Goal: Information Seeking & Learning: Learn about a topic

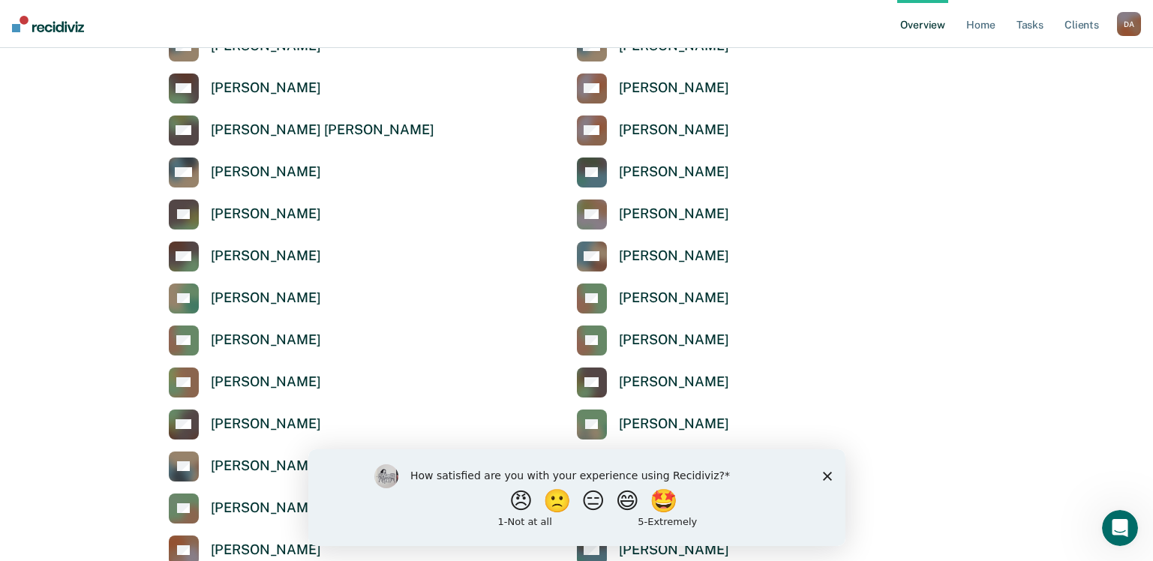
scroll to position [6638, 0]
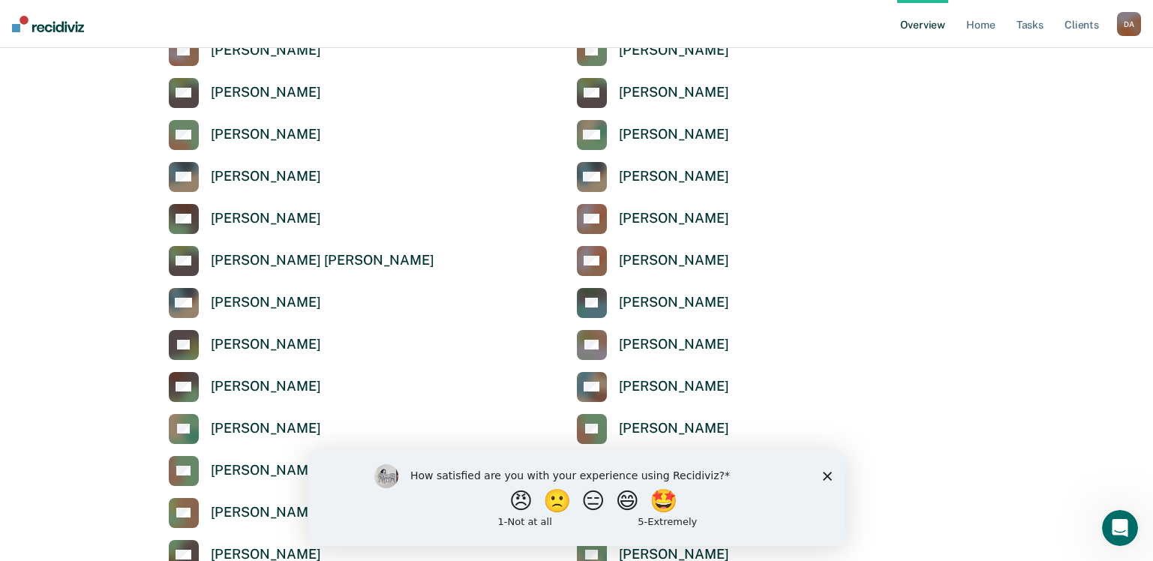
click at [823, 477] on polygon "Close survey" at bounding box center [826, 475] width 9 height 9
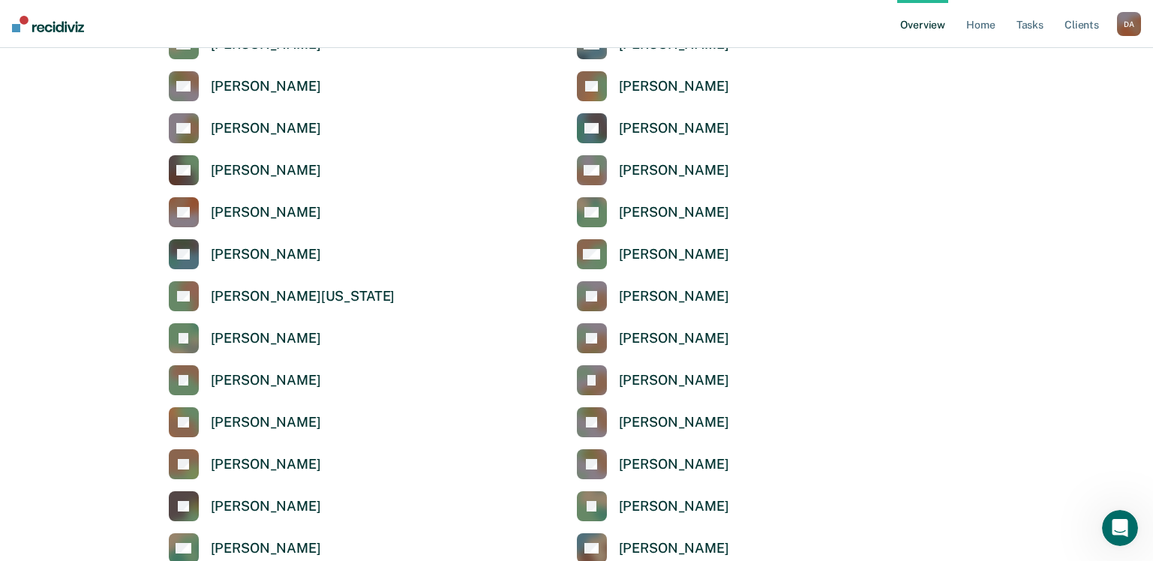
scroll to position [3939, 0]
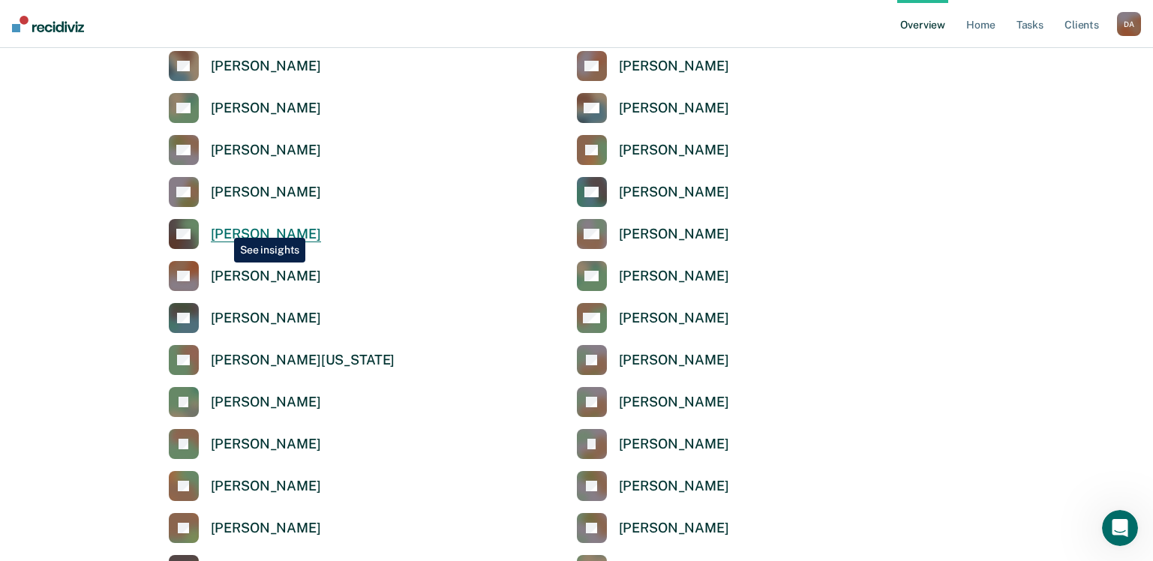
click at [223, 226] on div "[PERSON_NAME]" at bounding box center [266, 234] width 110 height 17
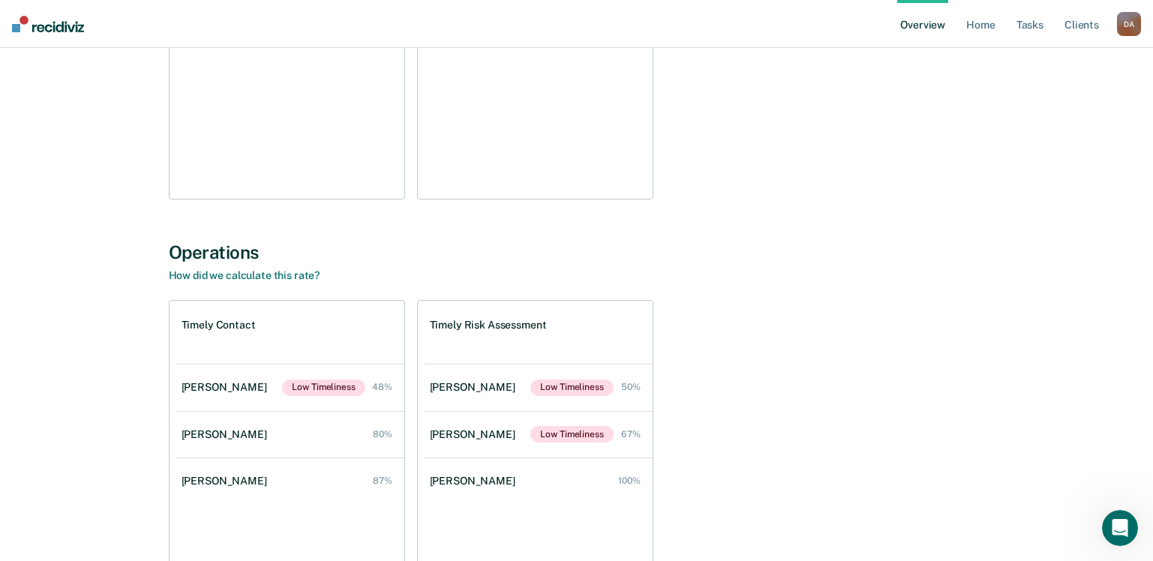
scroll to position [375, 0]
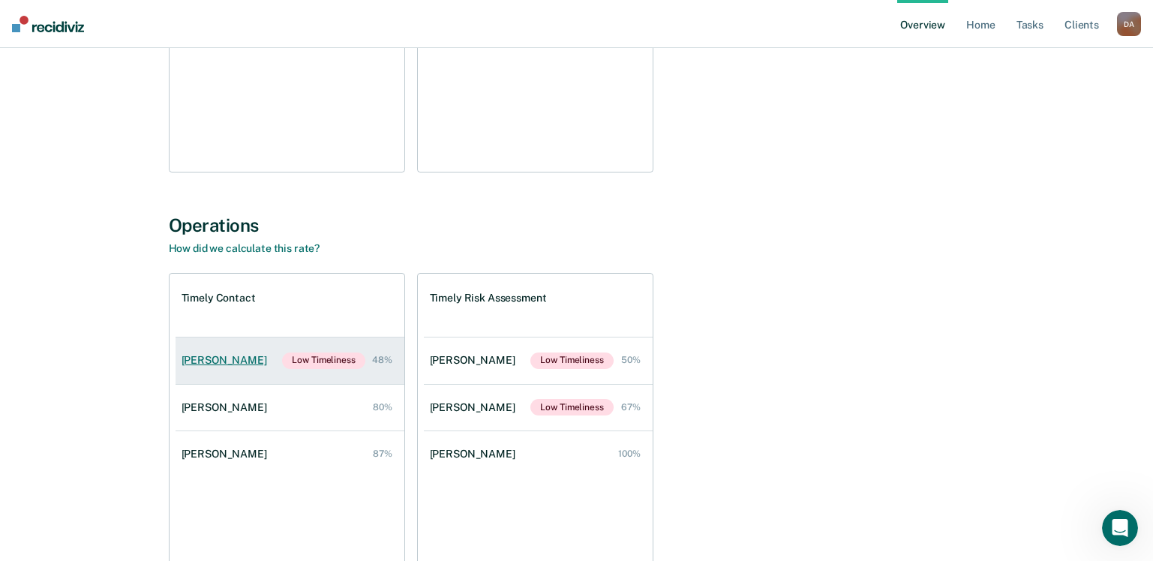
click at [234, 358] on div "[PERSON_NAME]" at bounding box center [226, 360] width 91 height 13
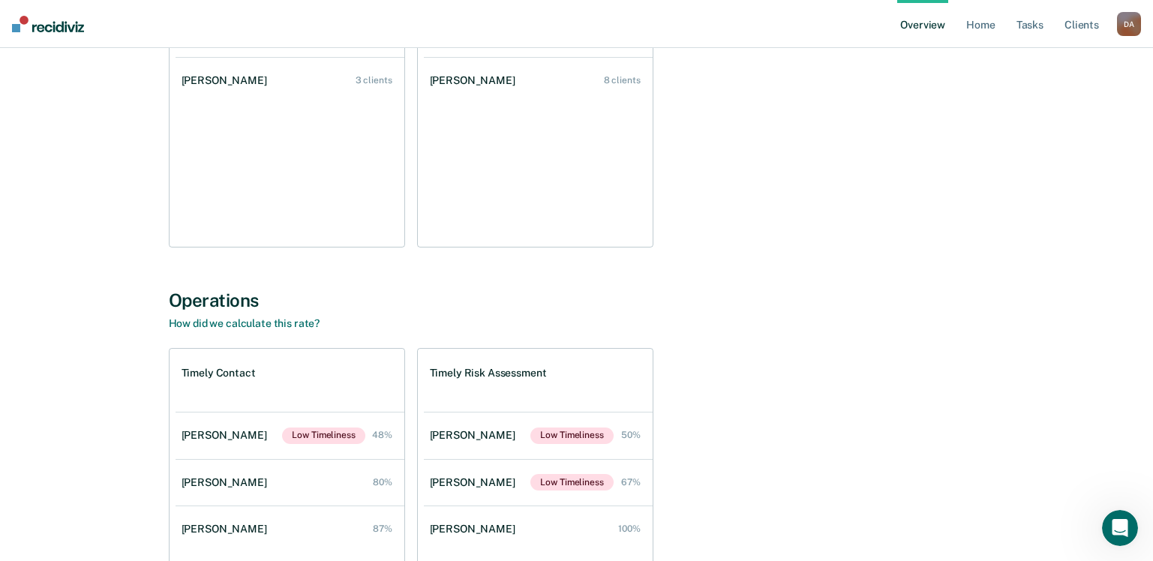
scroll to position [375, 0]
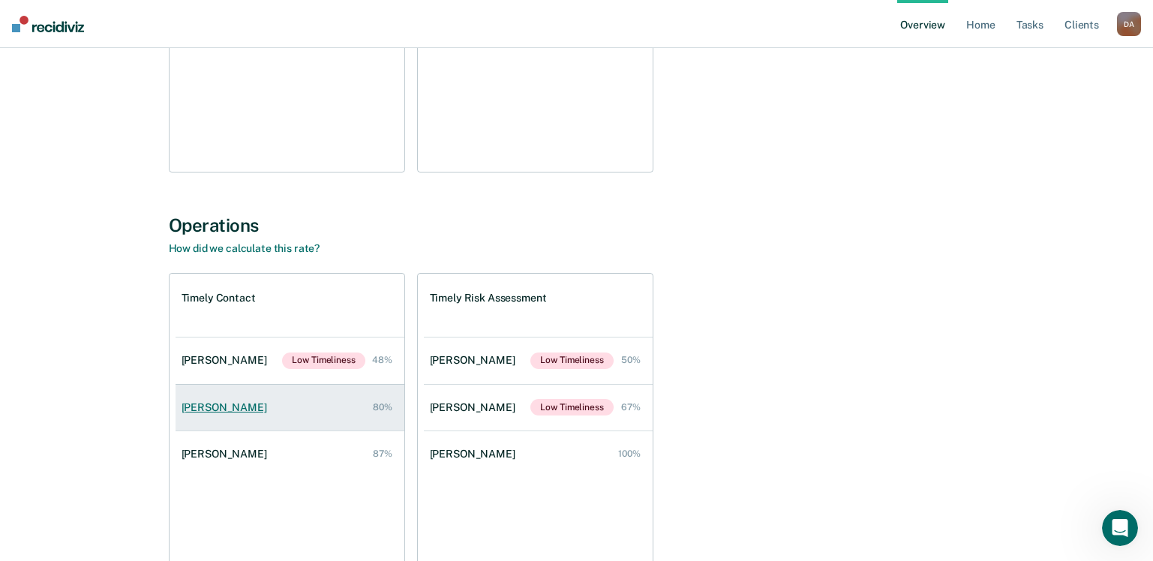
click at [228, 405] on div "[PERSON_NAME]" at bounding box center [226, 407] width 91 height 13
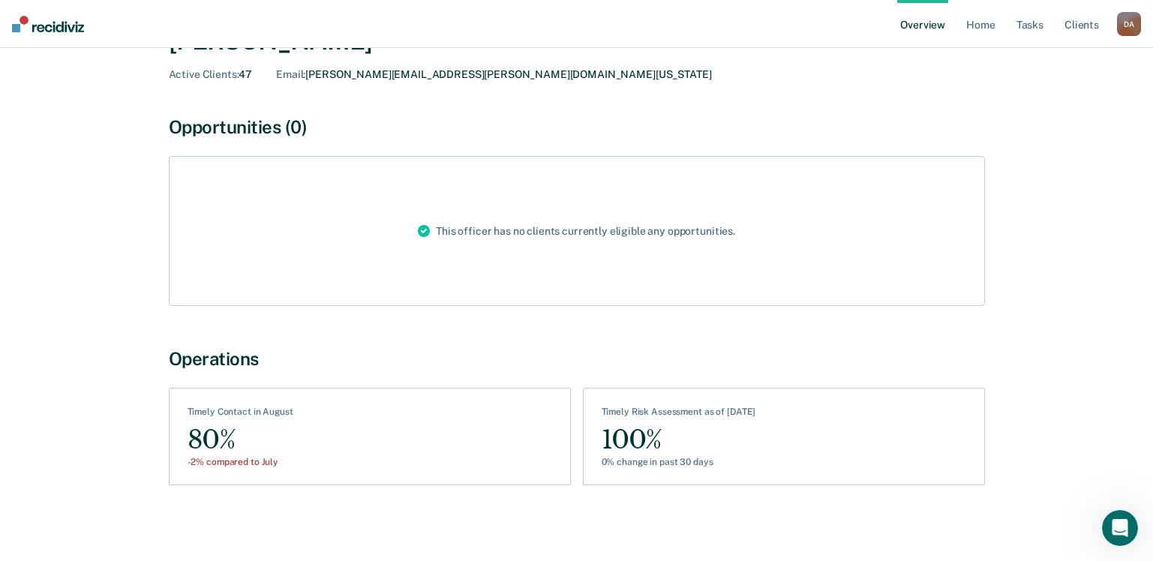
scroll to position [85, 0]
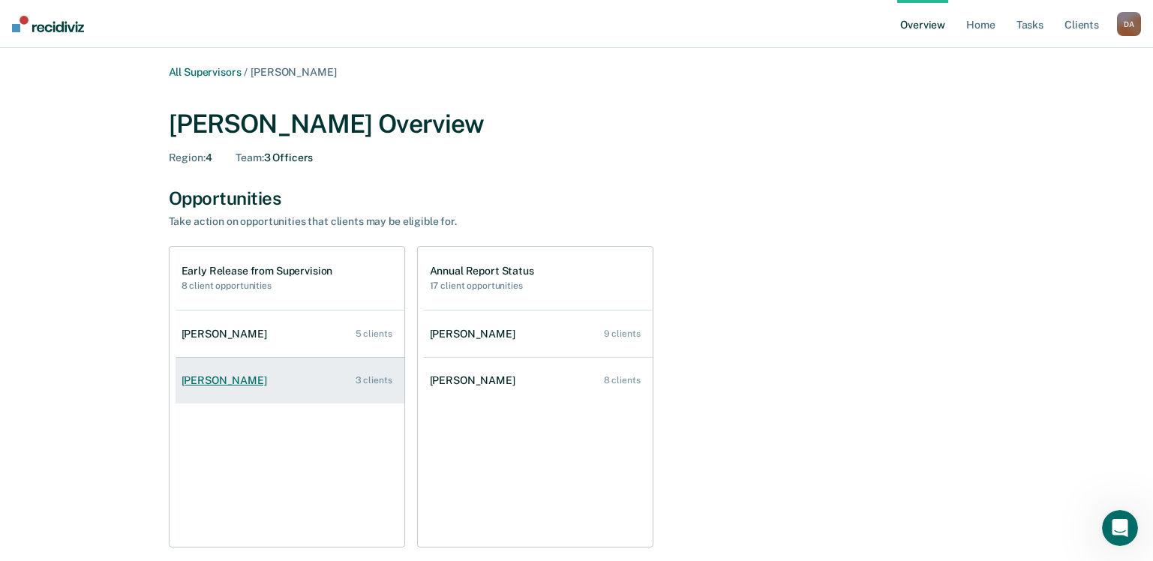
click at [196, 386] on div "[PERSON_NAME]" at bounding box center [226, 380] width 91 height 13
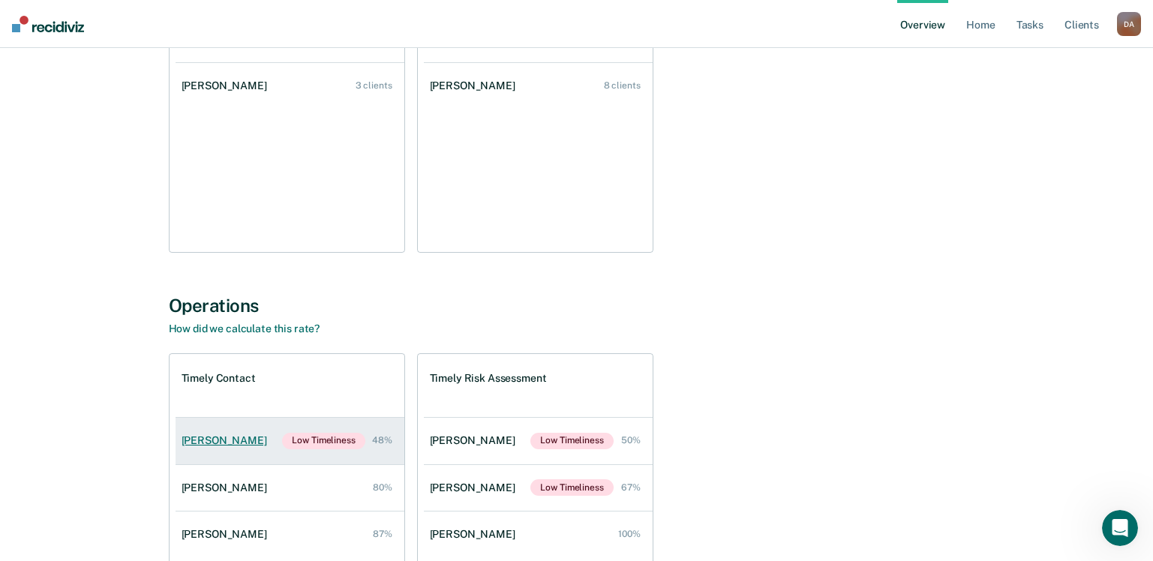
scroll to position [300, 0]
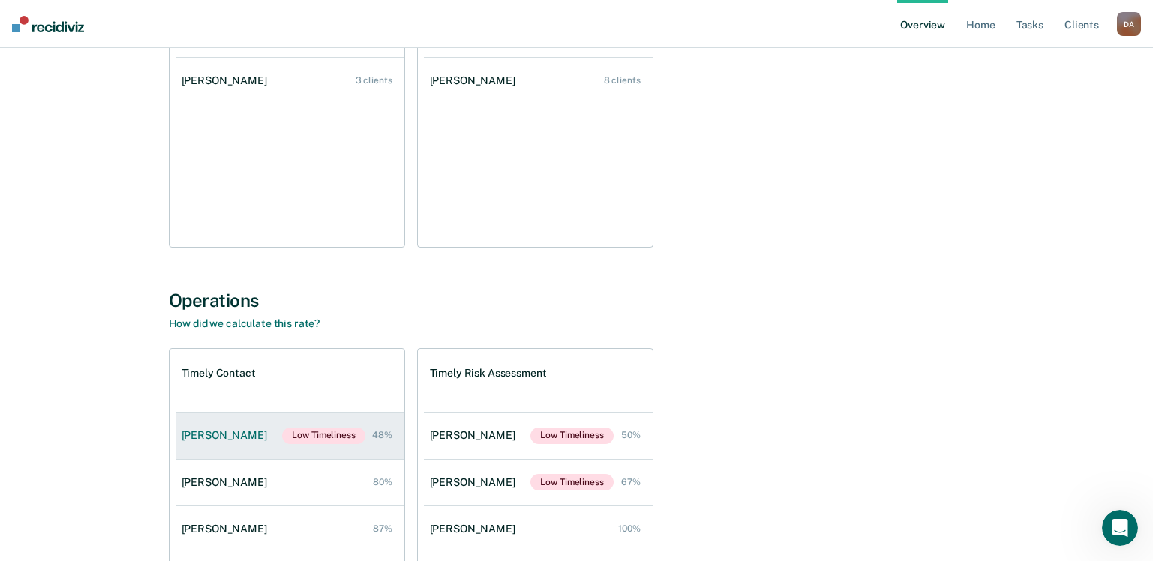
click at [226, 427] on link "[PERSON_NAME] Low Timeliness 48%" at bounding box center [289, 435] width 229 height 46
